Goal: Information Seeking & Learning: Learn about a topic

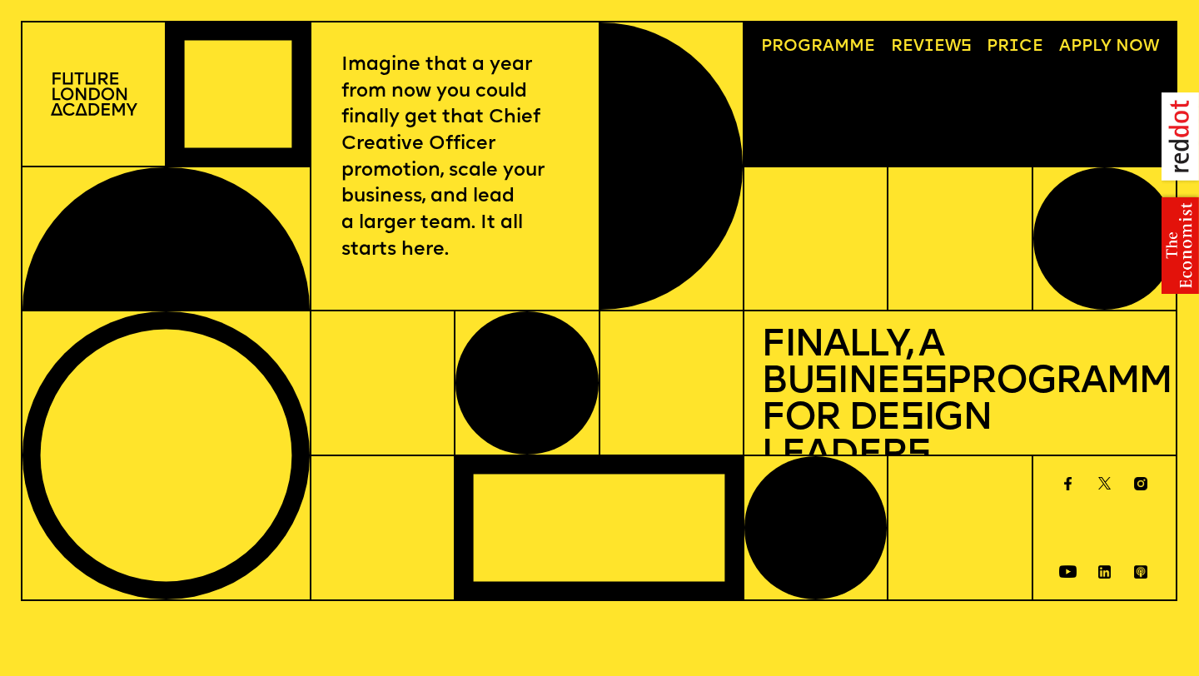
click at [477, 166] on p "Imagine that a year from now you could finally get that Chief Creative Officer …" at bounding box center [454, 157] width 227 height 211
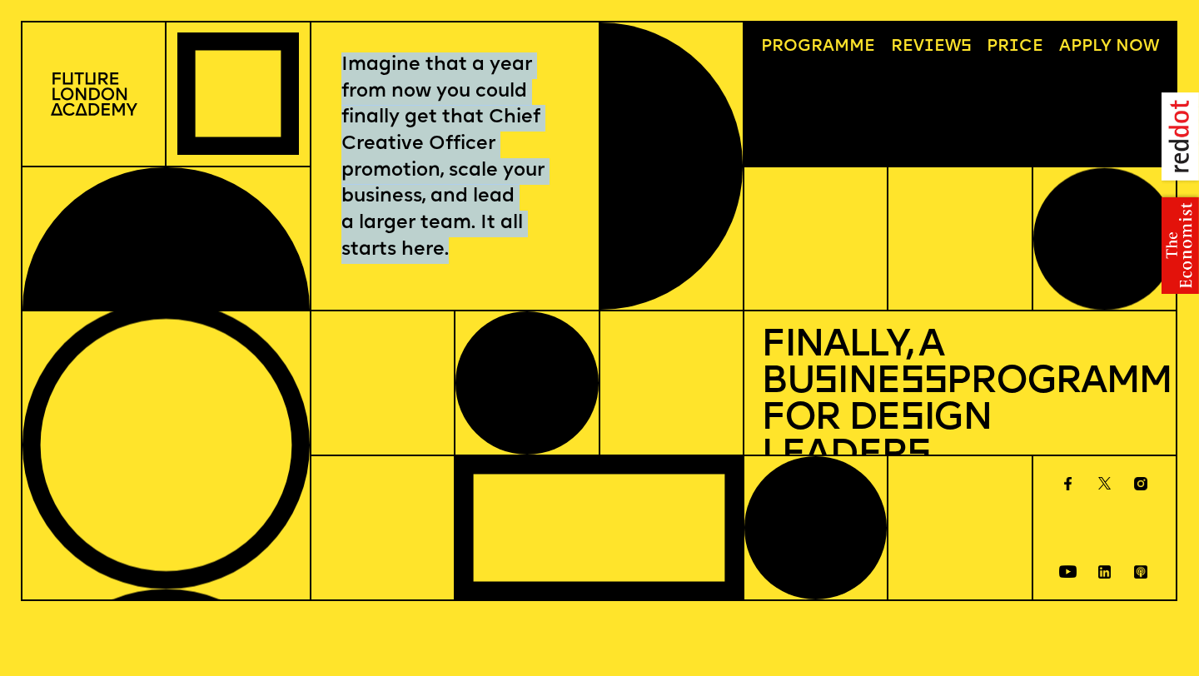
click at [477, 166] on p "Imagine that a year from now you could finally get that Chief Creative Officer …" at bounding box center [454, 157] width 227 height 211
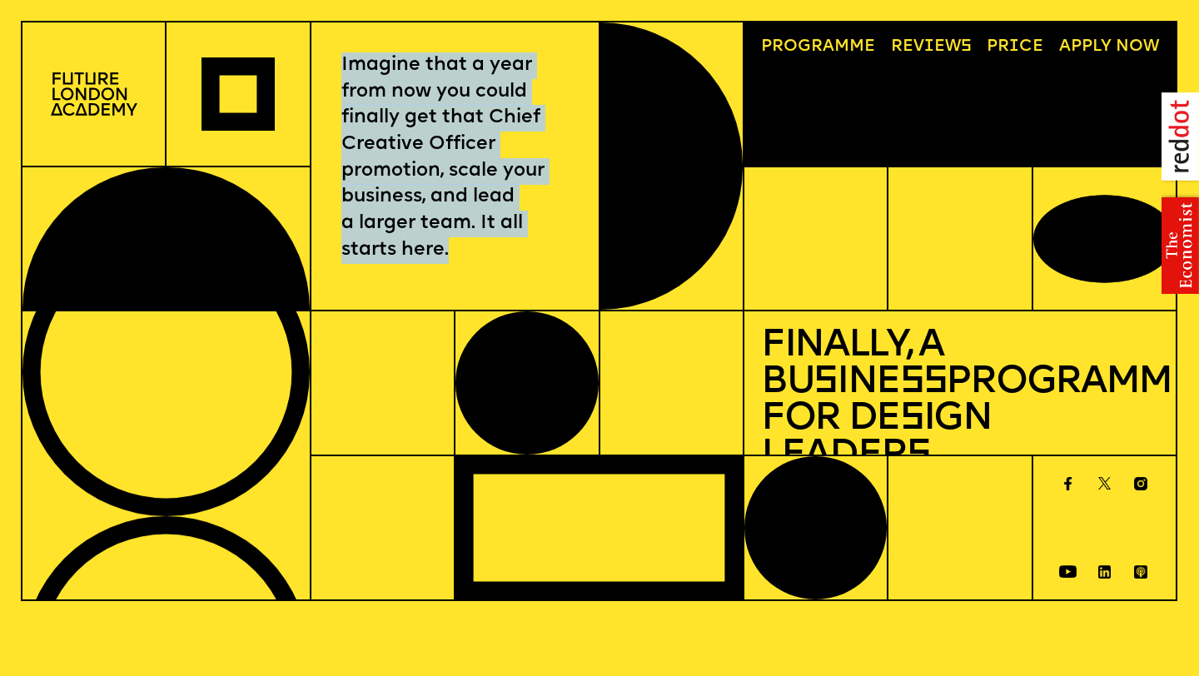
click at [510, 241] on p "Imagine that a year from now you could finally get that Chief Creative Officer …" at bounding box center [454, 157] width 227 height 211
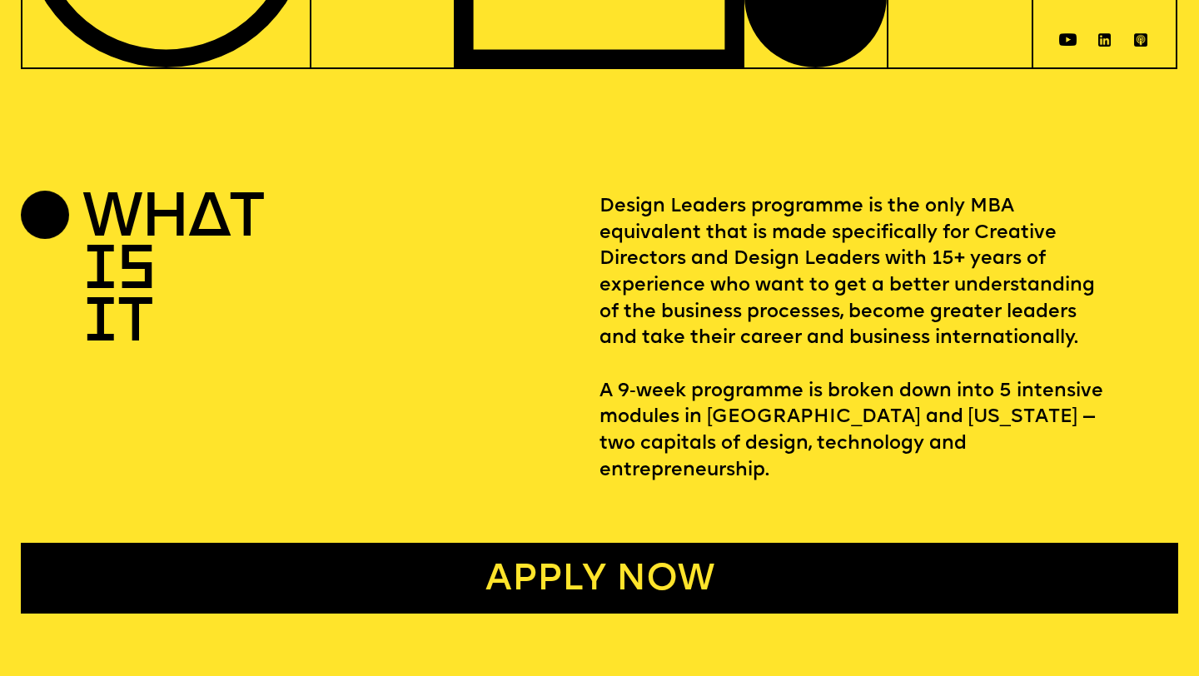
scroll to position [528, 0]
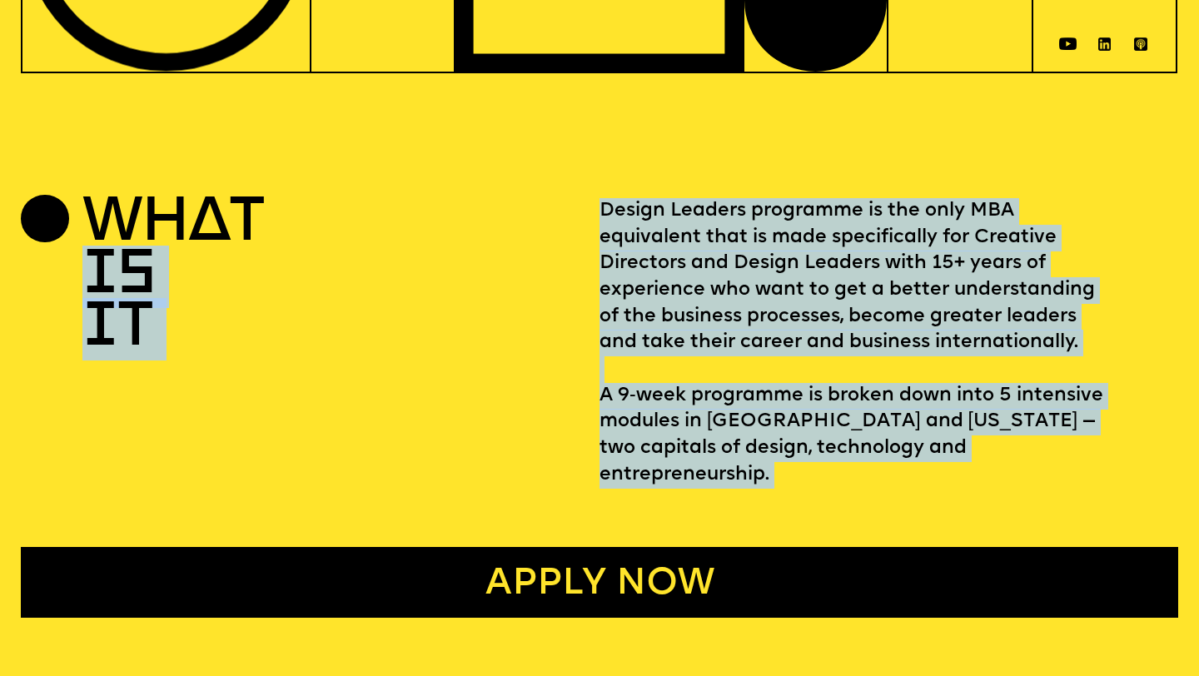
drag, startPoint x: 581, startPoint y: 202, endPoint x: 1031, endPoint y: 481, distance: 529.1
click at [1031, 481] on div "WHAT IS IT Design Leaders programme is the only MBA equivalent that is made spe…" at bounding box center [599, 408] width 1199 height 420
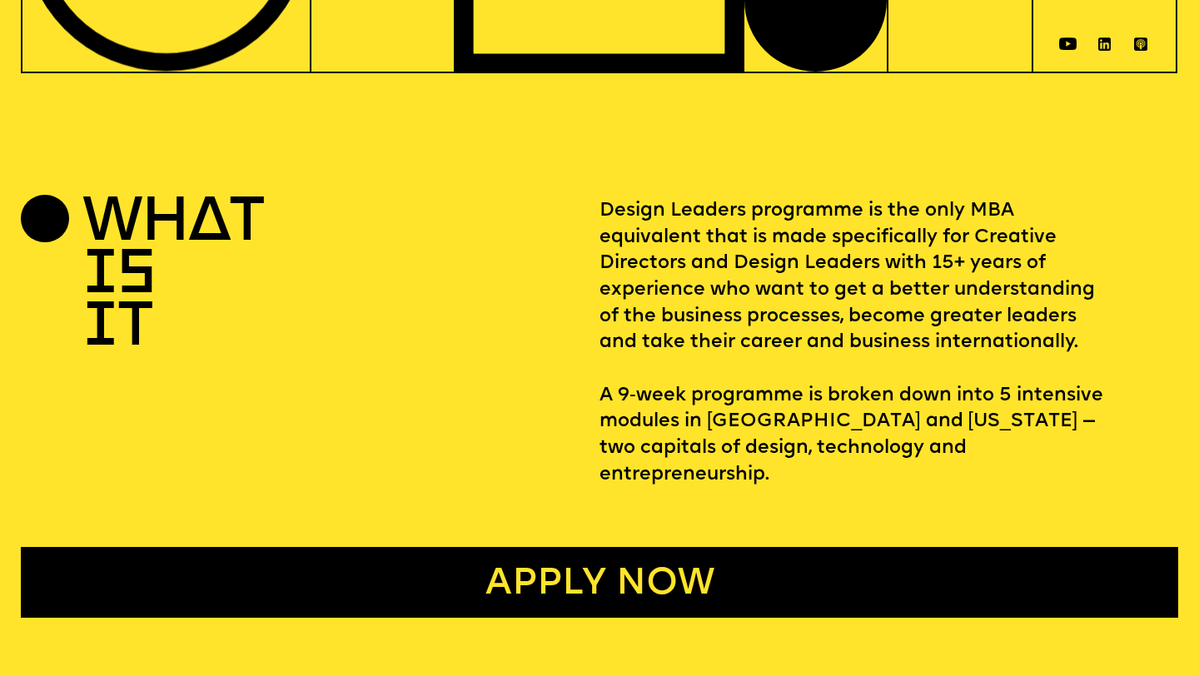
click at [1002, 445] on p "Design Leaders programme is the only MBA equivalent that is made specifically f…" at bounding box center [888, 343] width 579 height 291
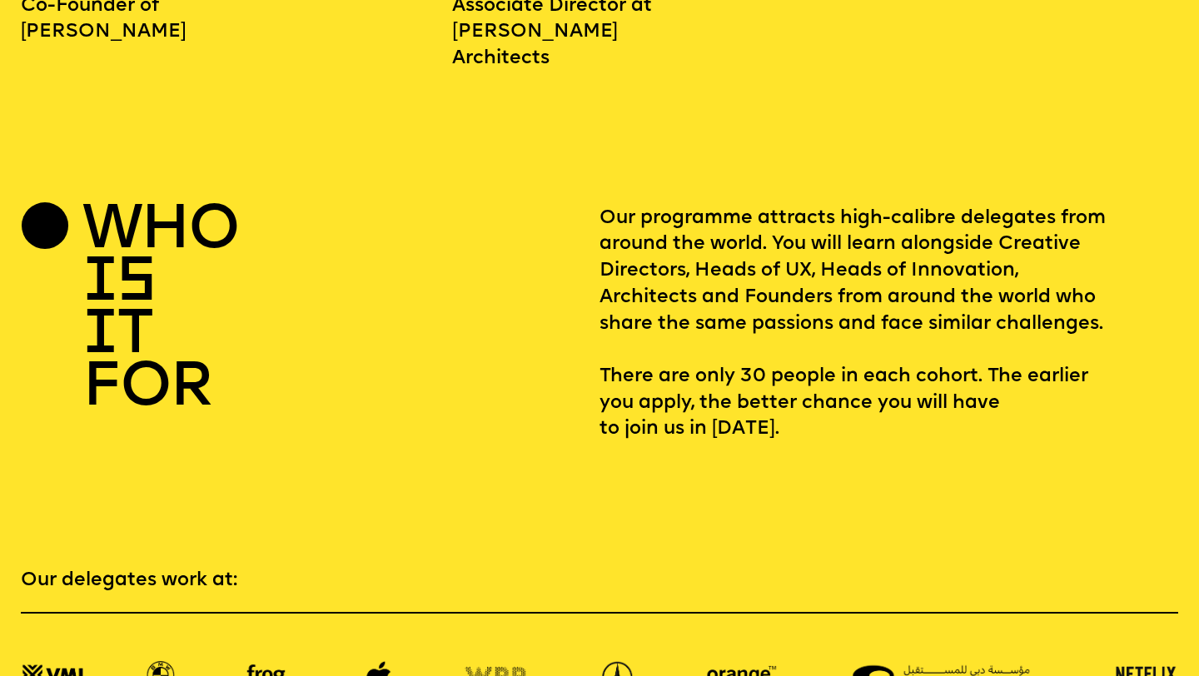
scroll to position [2290, 0]
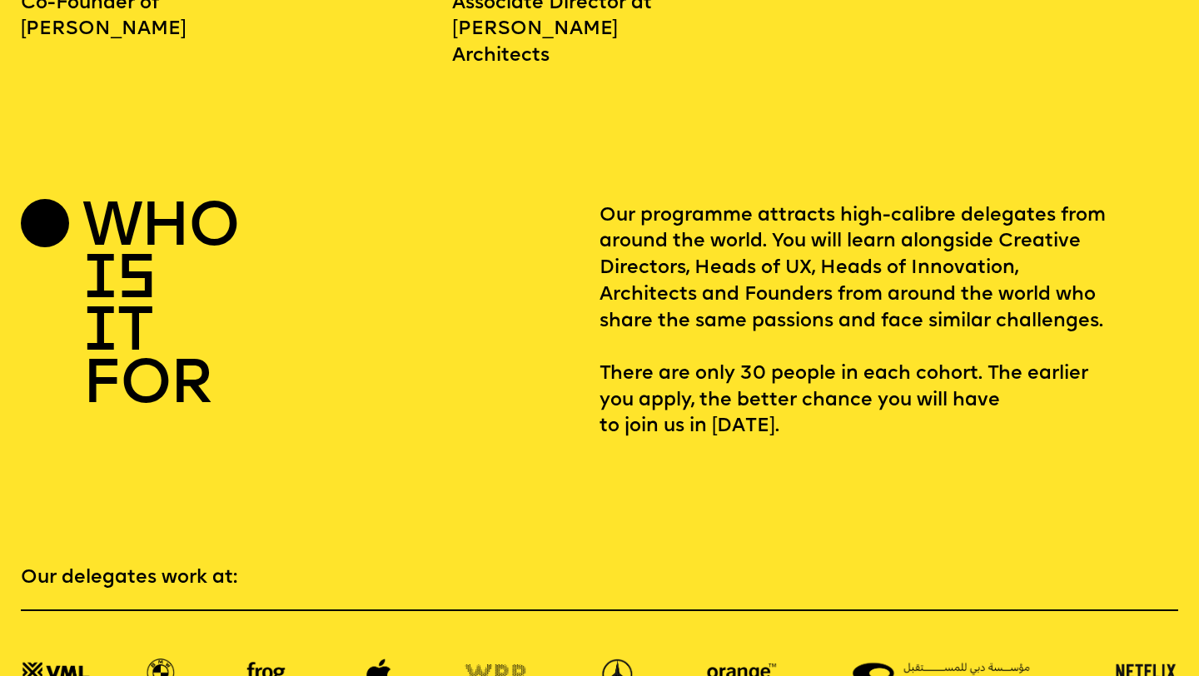
click at [747, 214] on p "Our programme attracts high-calibre delegates from around the world. You will l…" at bounding box center [888, 321] width 579 height 237
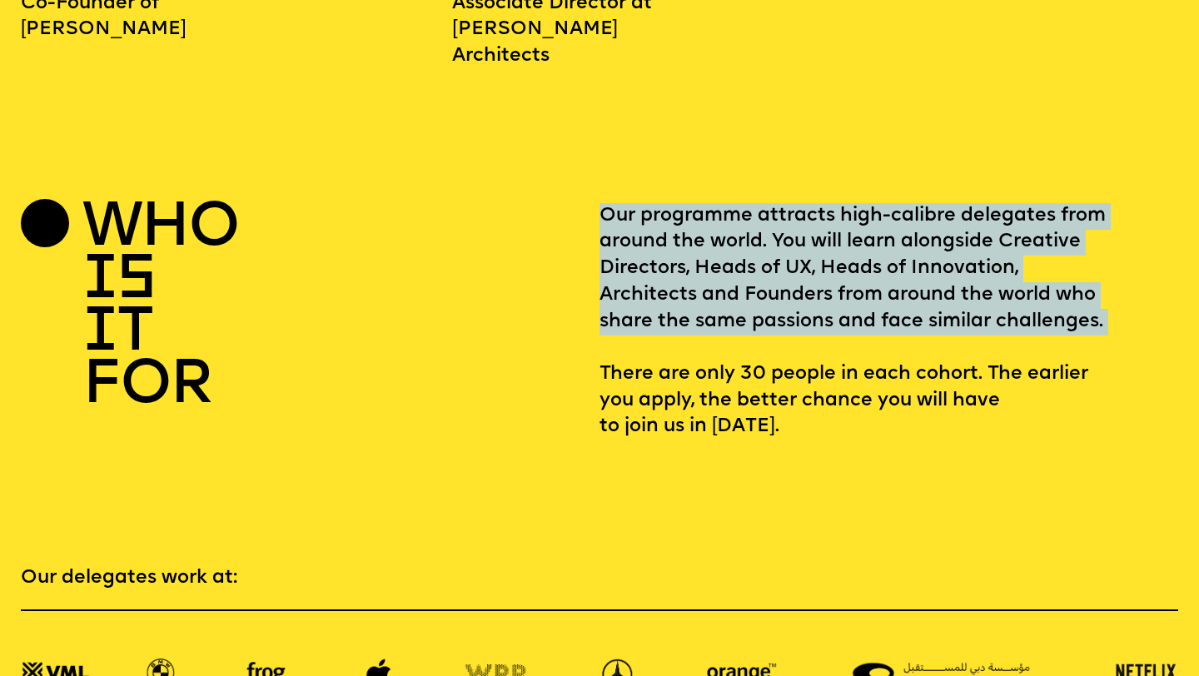
click at [747, 214] on p "Our programme attracts high-calibre delegates from around the world. You will l…" at bounding box center [888, 321] width 579 height 237
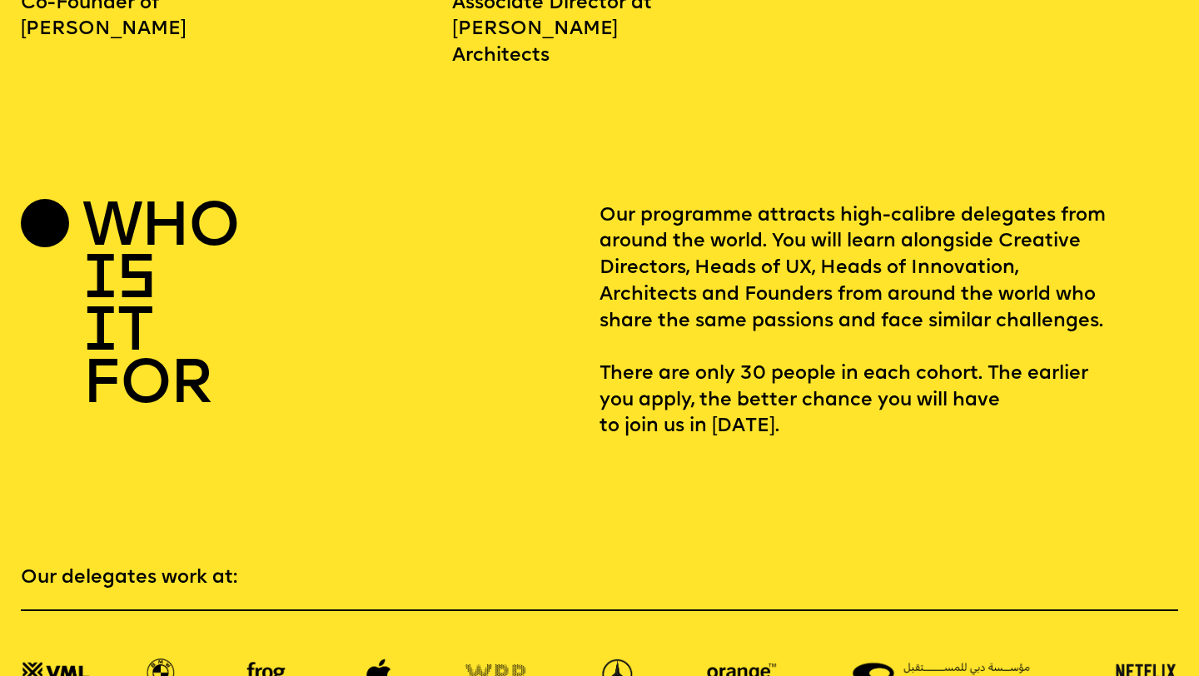
click at [747, 351] on p "Our programme attracts high-calibre delegates from around the world. You will l…" at bounding box center [888, 321] width 579 height 237
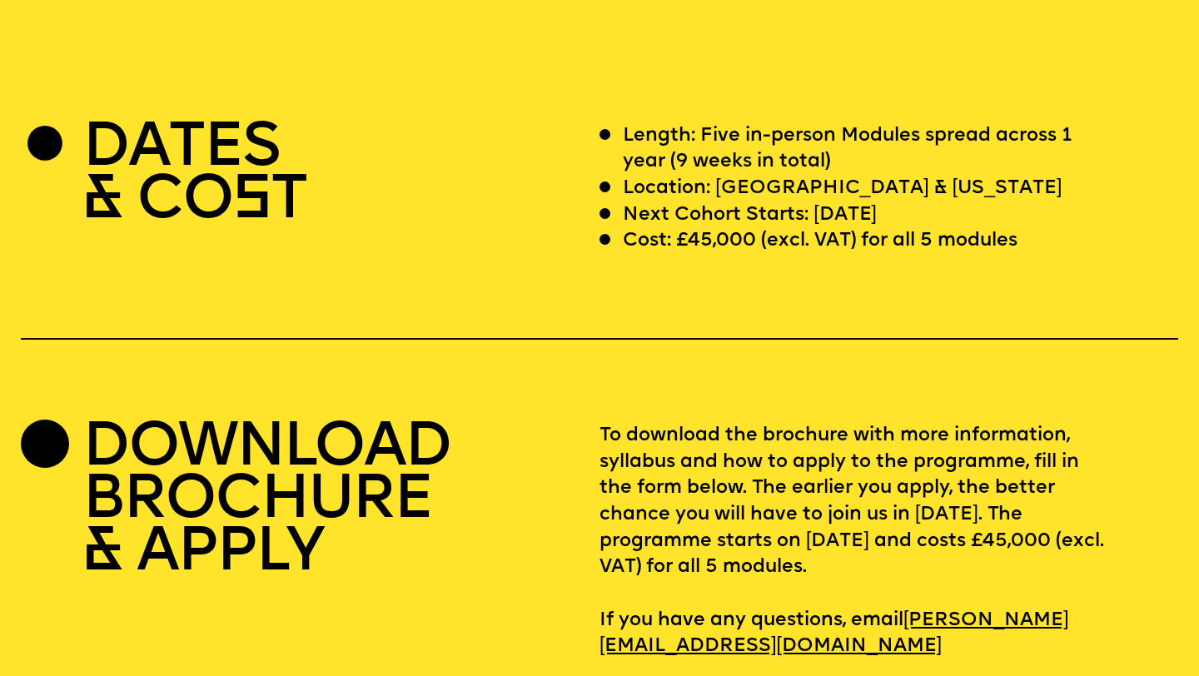
scroll to position [4810, 0]
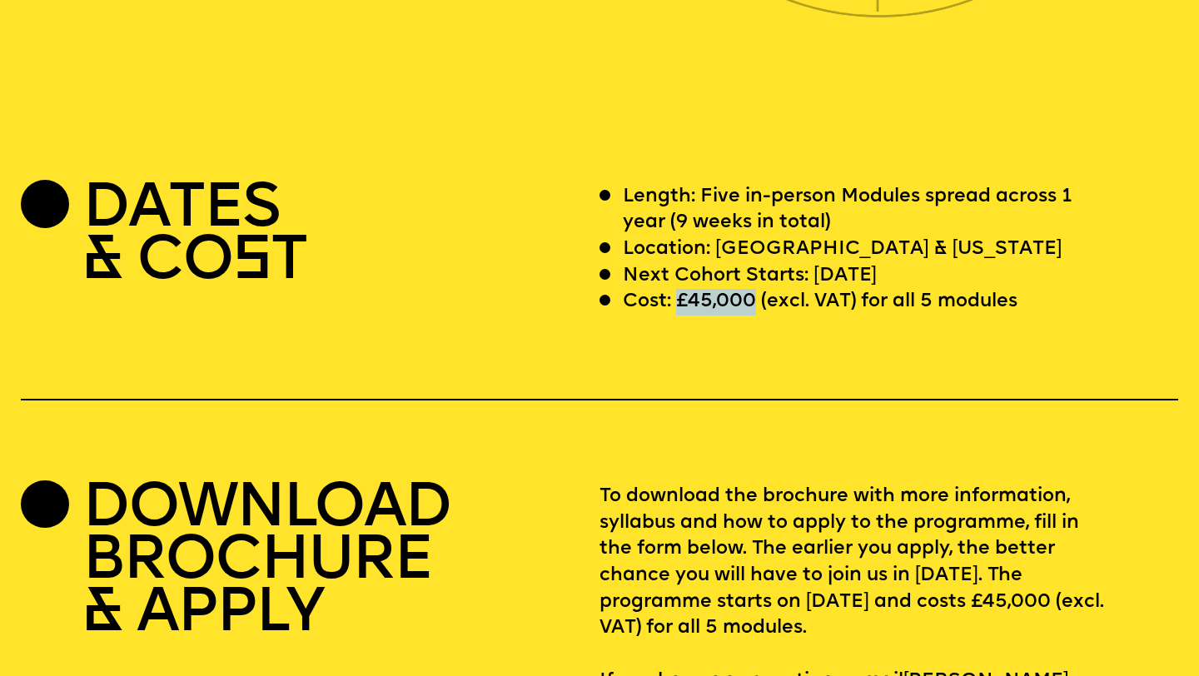
drag, startPoint x: 681, startPoint y: 272, endPoint x: 754, endPoint y: 277, distance: 73.4
click at [754, 289] on p "Cost: £45,000 (excl. VAT) for all 5 modules" at bounding box center [820, 302] width 395 height 27
drag, startPoint x: 754, startPoint y: 277, endPoint x: 678, endPoint y: 276, distance: 76.6
click at [678, 289] on p "Cost: £45,000 (excl. VAT) for all 5 modules" at bounding box center [820, 302] width 395 height 27
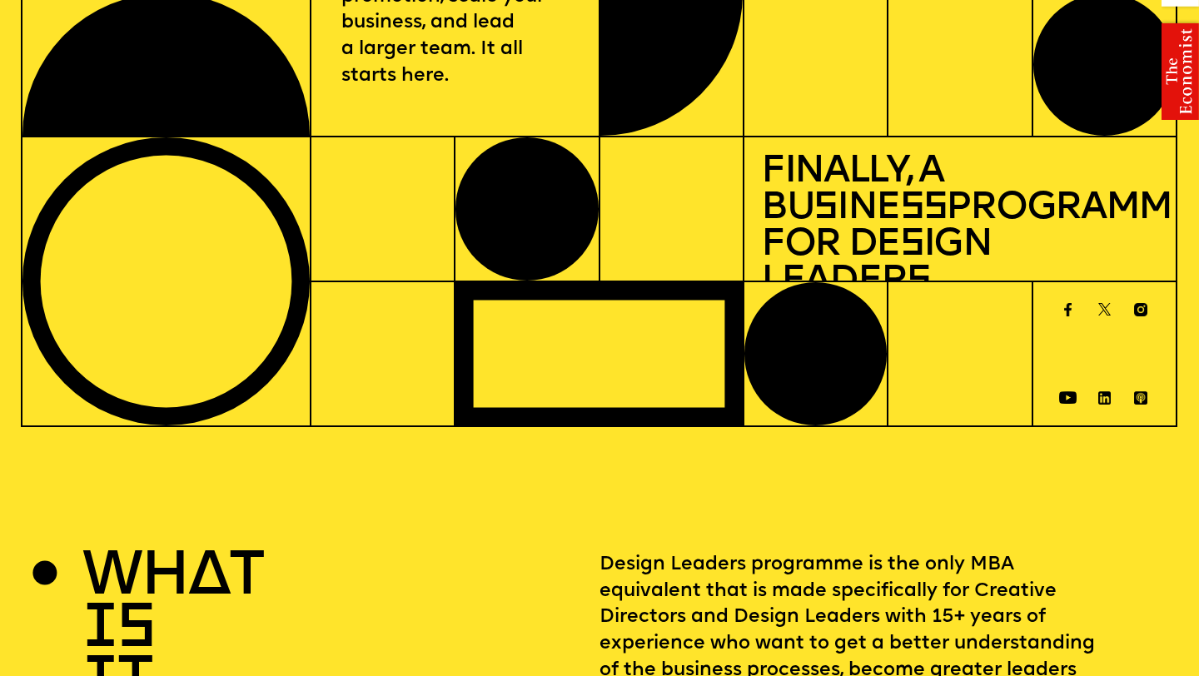
scroll to position [0, 0]
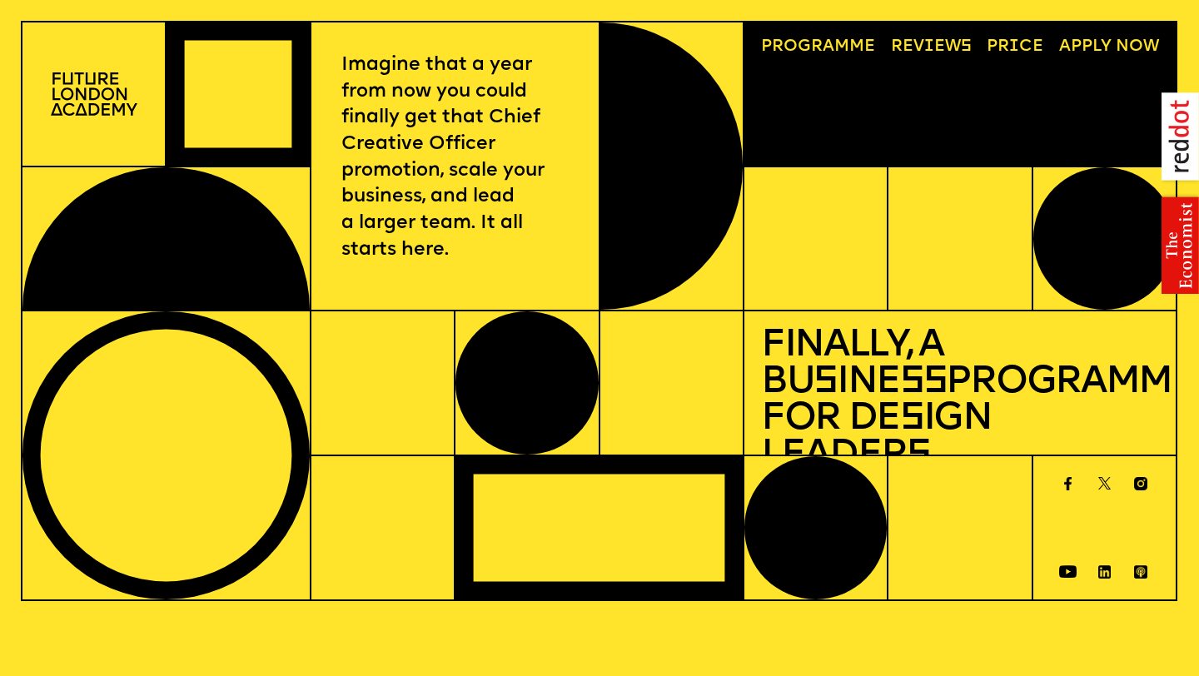
click at [1018, 40] on link "Price" at bounding box center [1014, 47] width 73 height 33
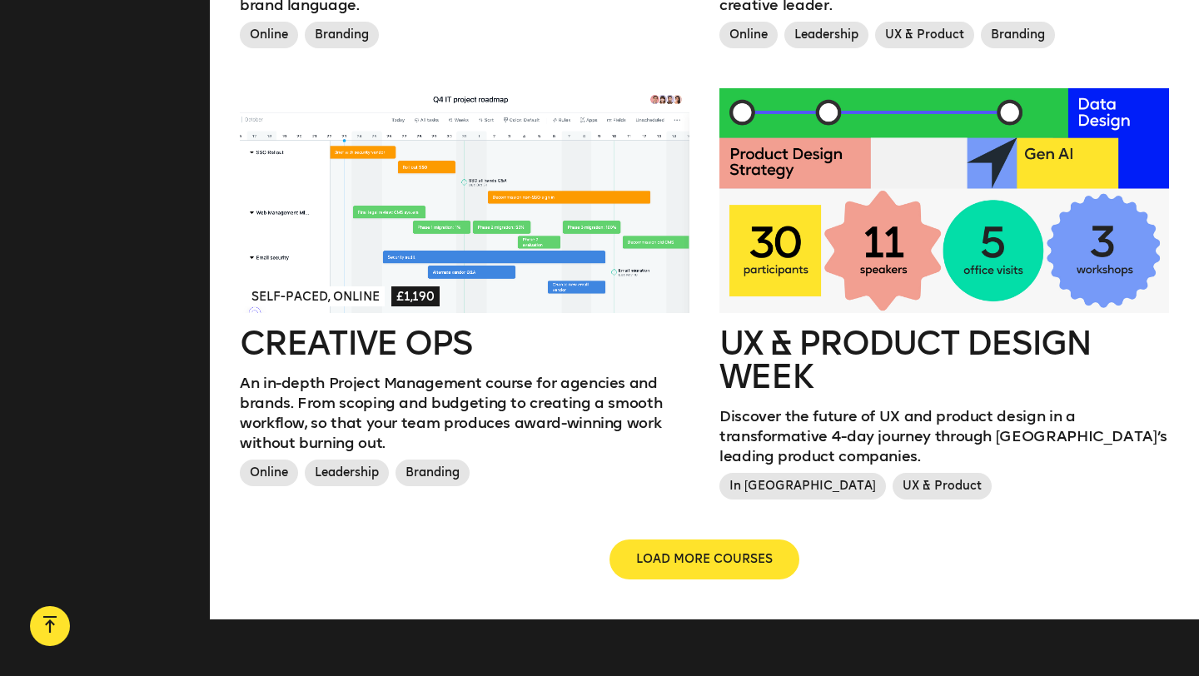
scroll to position [1855, 0]
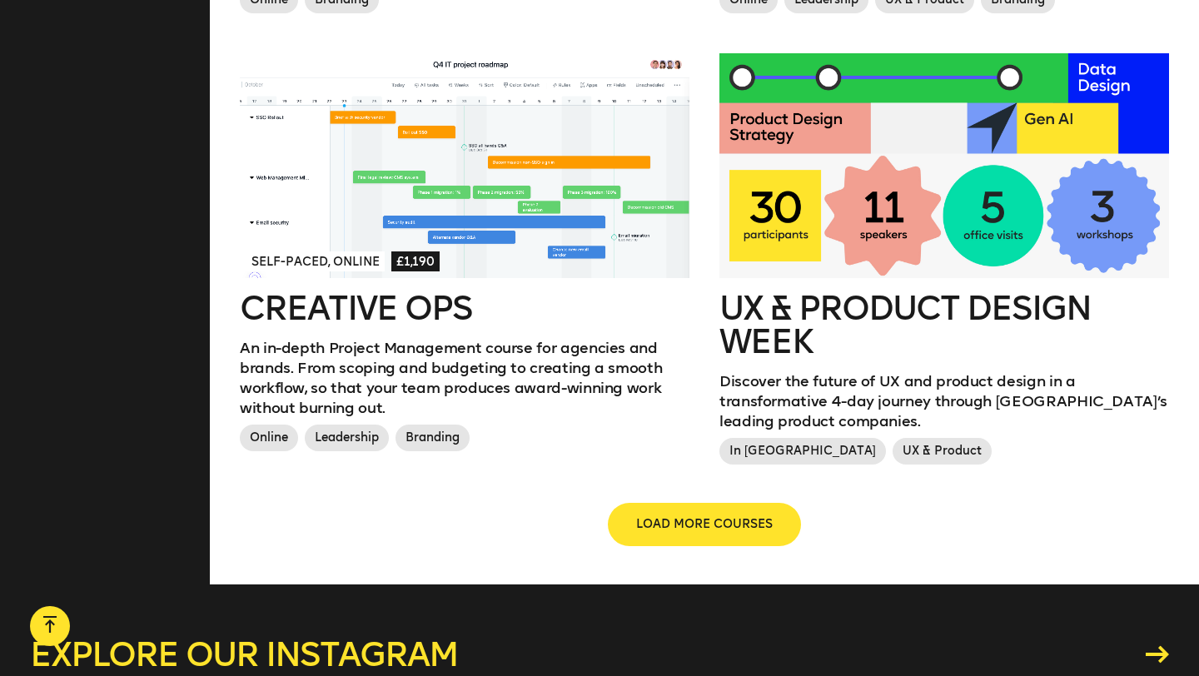
click at [704, 516] on span "LOAD MORE COURSES" at bounding box center [704, 524] width 137 height 17
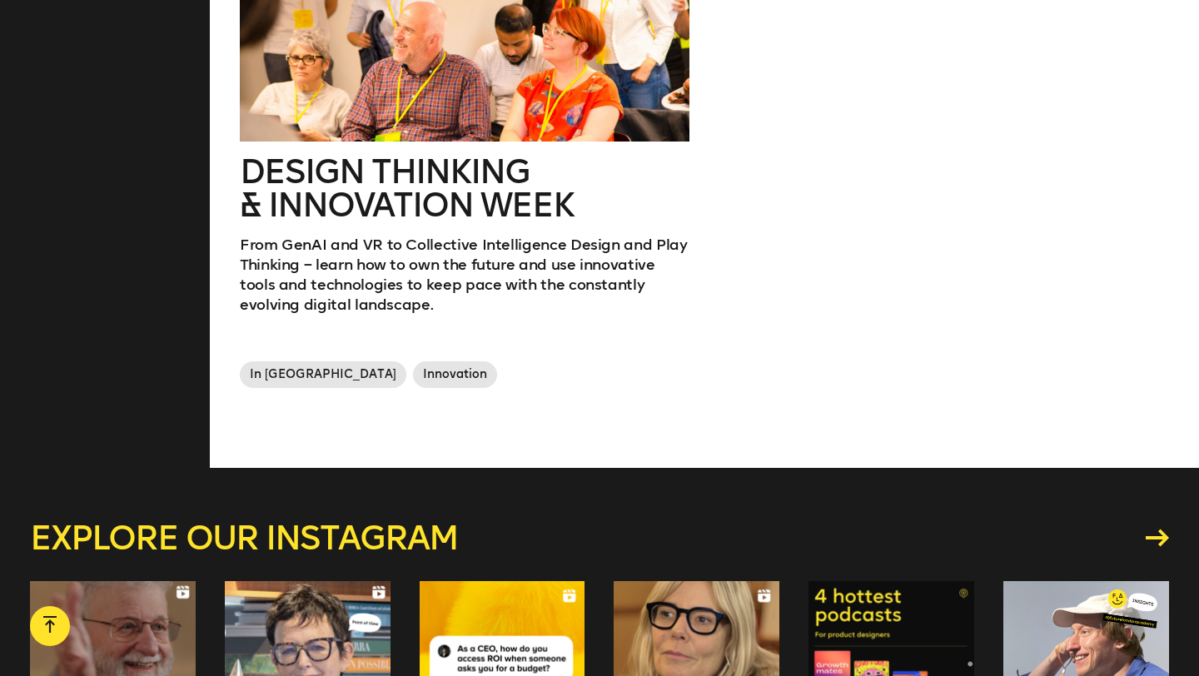
scroll to position [2961, 0]
